Goal: Information Seeking & Learning: Learn about a topic

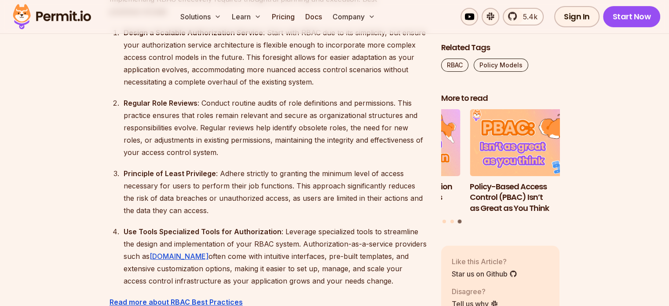
scroll to position [3037, 0]
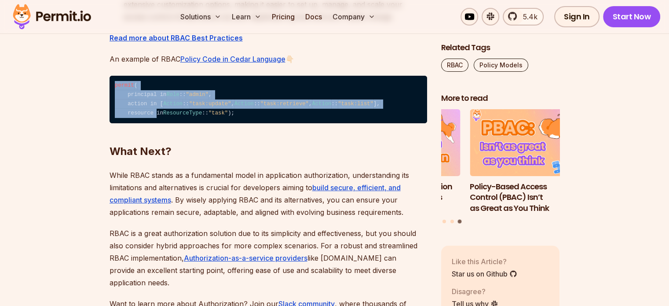
drag, startPoint x: 115, startPoint y: 96, endPoint x: 137, endPoint y: 162, distance: 70.0
click at [137, 124] on code "permit ( principal in Role :: "admin" , action in [ Action :: "task:update" , A…" at bounding box center [269, 100] width 318 height 48
click at [173, 119] on code "permit ( principal in Role :: "admin" , action in [ Action :: "task:update" , A…" at bounding box center [269, 100] width 318 height 48
click at [151, 111] on code "permit ( principal in Role :: "admin" , action in [ Action :: "task:update" , A…" at bounding box center [269, 100] width 318 height 48
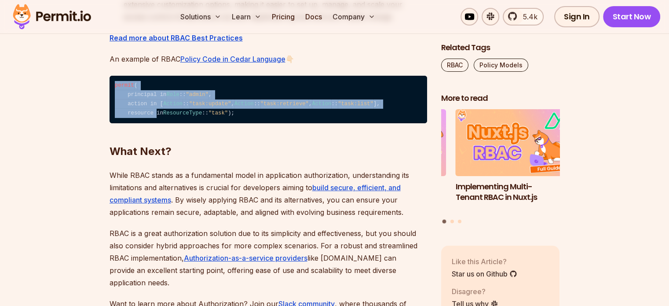
click at [114, 112] on code "permit ( principal in Role :: "admin" , action in [ Action :: "task:update" , A…" at bounding box center [269, 100] width 318 height 48
click at [136, 124] on code "permit ( principal in Role :: "admin" , action in [ Action :: "task:update" , A…" at bounding box center [269, 100] width 318 height 48
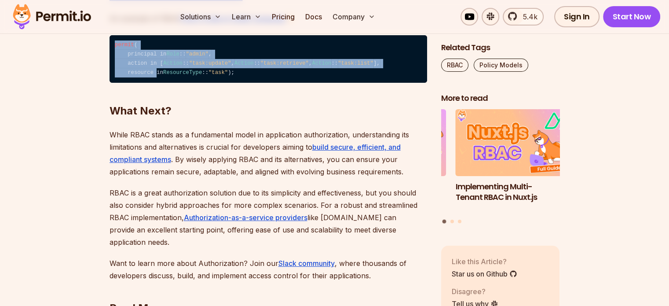
scroll to position [3125, 0]
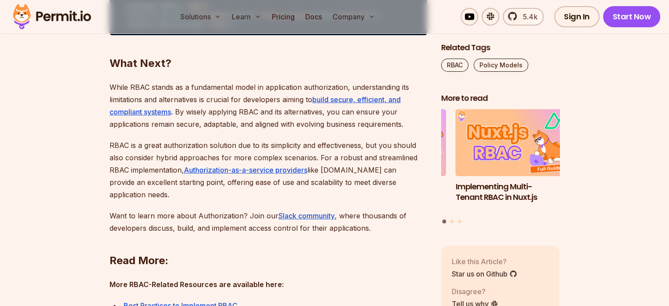
click at [221, 70] on h2 "What Next?" at bounding box center [269, 45] width 318 height 49
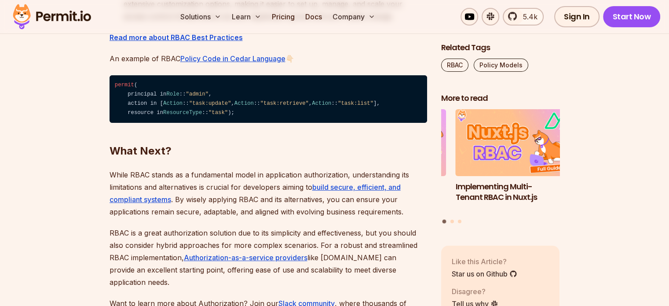
scroll to position [3037, 0]
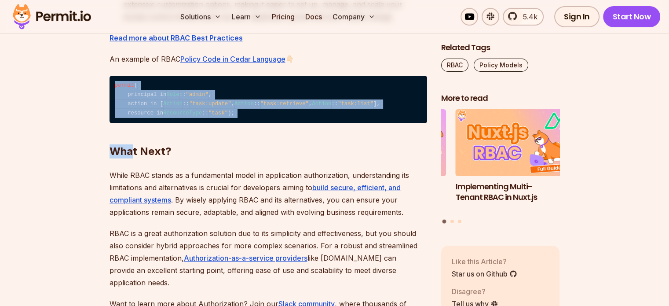
drag, startPoint x: 113, startPoint y: 96, endPoint x: 132, endPoint y: 171, distance: 76.9
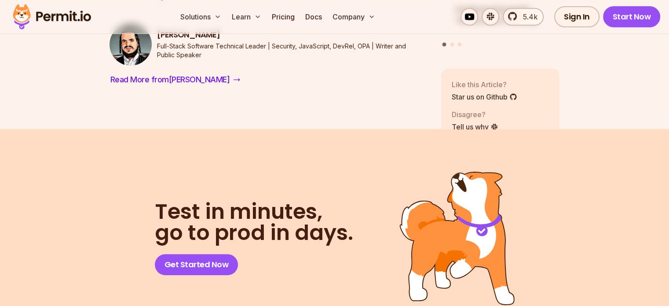
scroll to position [3609, 0]
